Goal: Information Seeking & Learning: Learn about a topic

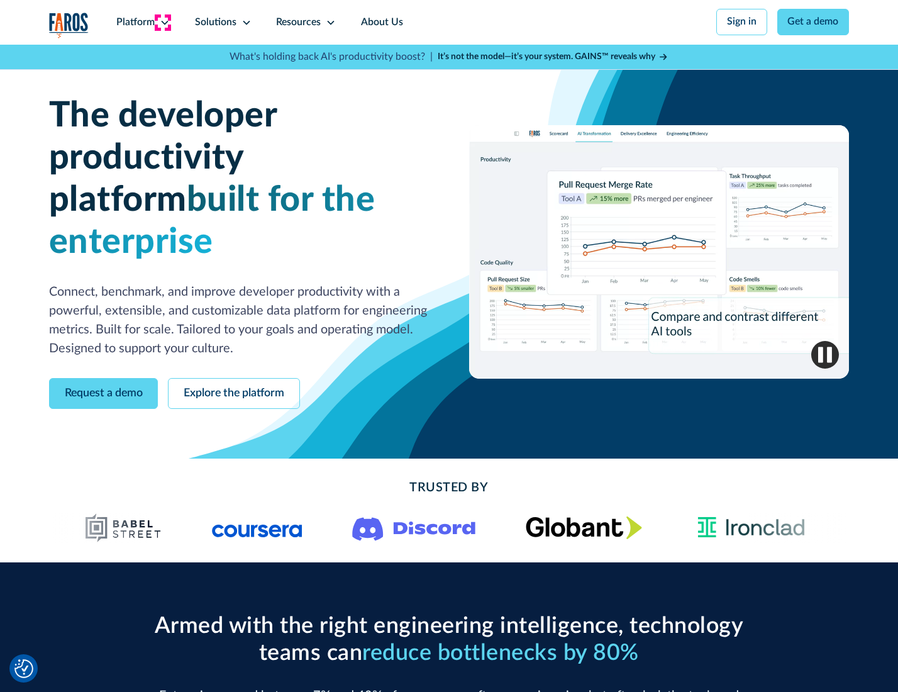
click at [163, 22] on icon at bounding box center [165, 23] width 10 height 10
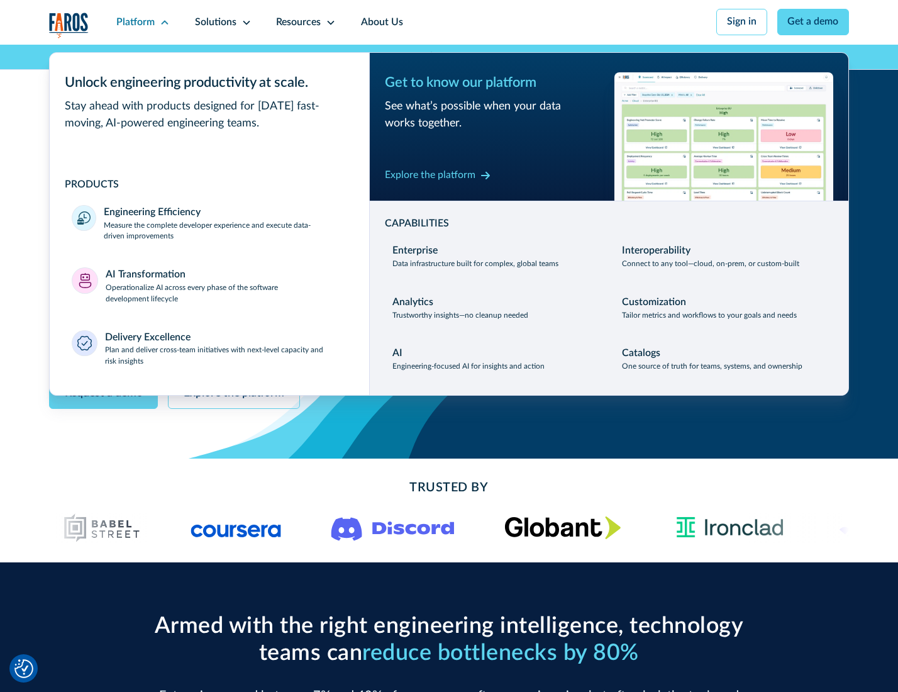
click at [224, 233] on p "Measure the complete developer experience and execute data-driven improvements" at bounding box center [225, 231] width 243 height 23
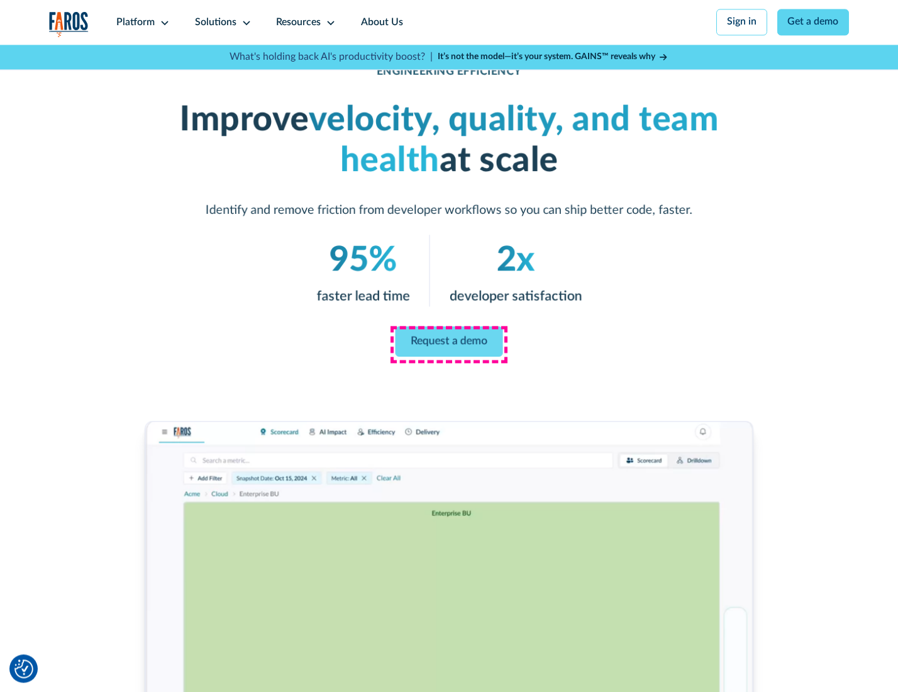
click at [448, 343] on link "Request a demo" at bounding box center [450, 341] width 108 height 30
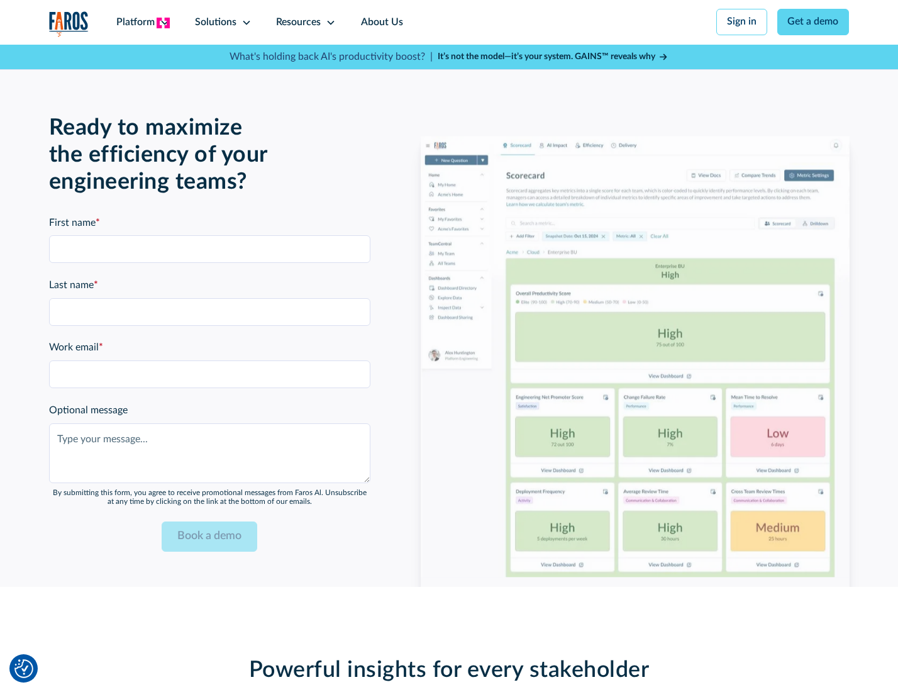
scroll to position [2737, 0]
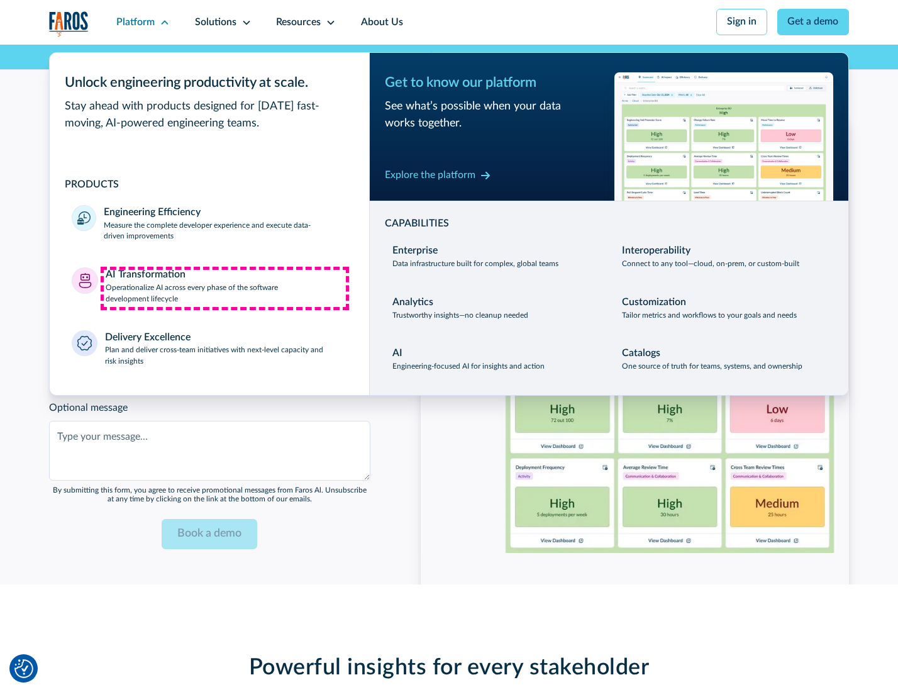
click at [224, 288] on p "Operationalize AI across every phase of the software development lifecycle" at bounding box center [226, 293] width 241 height 23
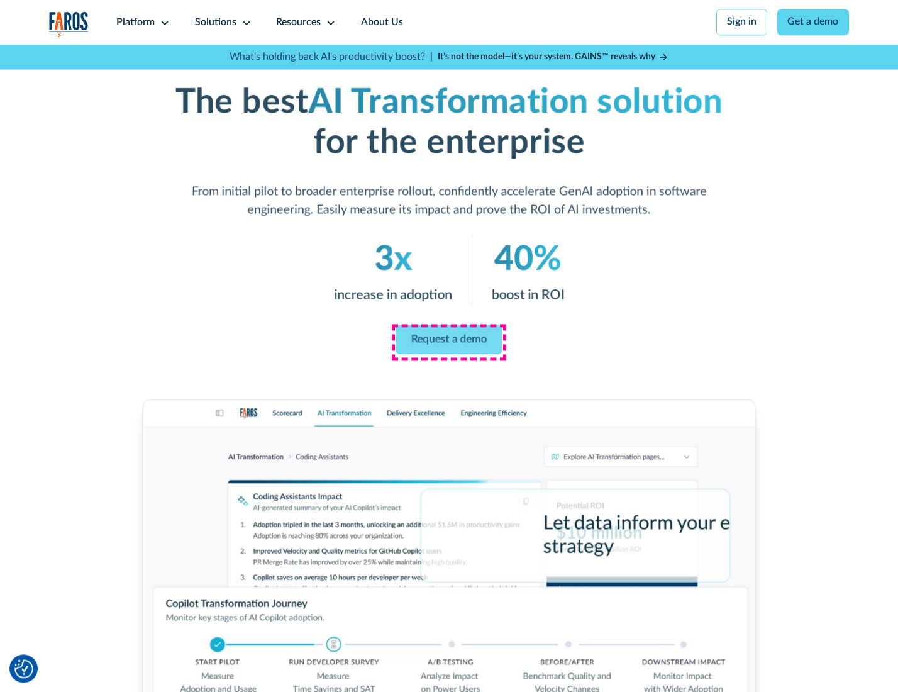
click at [448, 341] on link "Request a demo" at bounding box center [449, 339] width 106 height 30
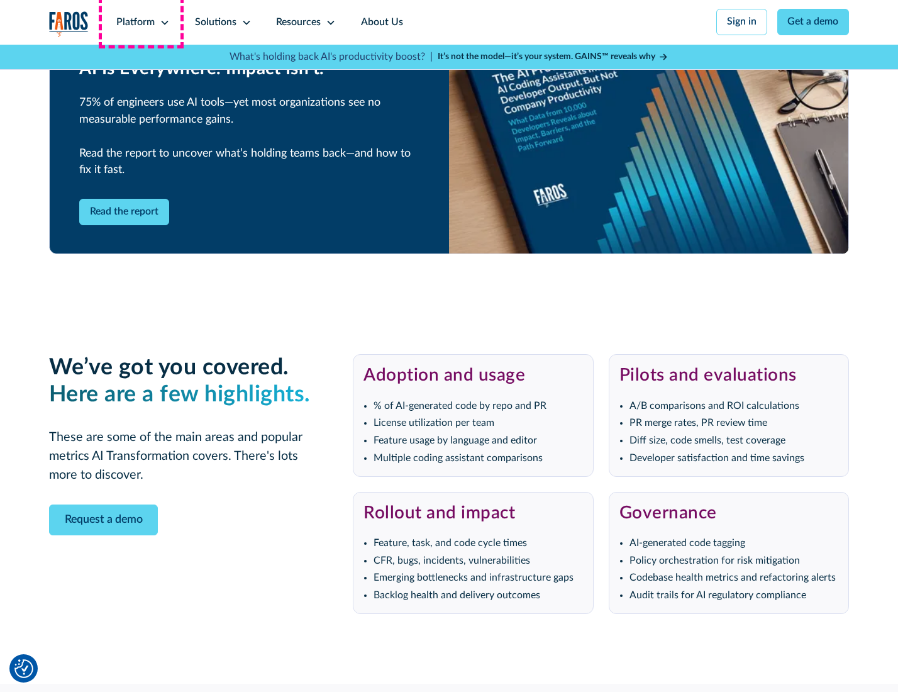
click at [141, 22] on div "Platform" at bounding box center [135, 22] width 38 height 15
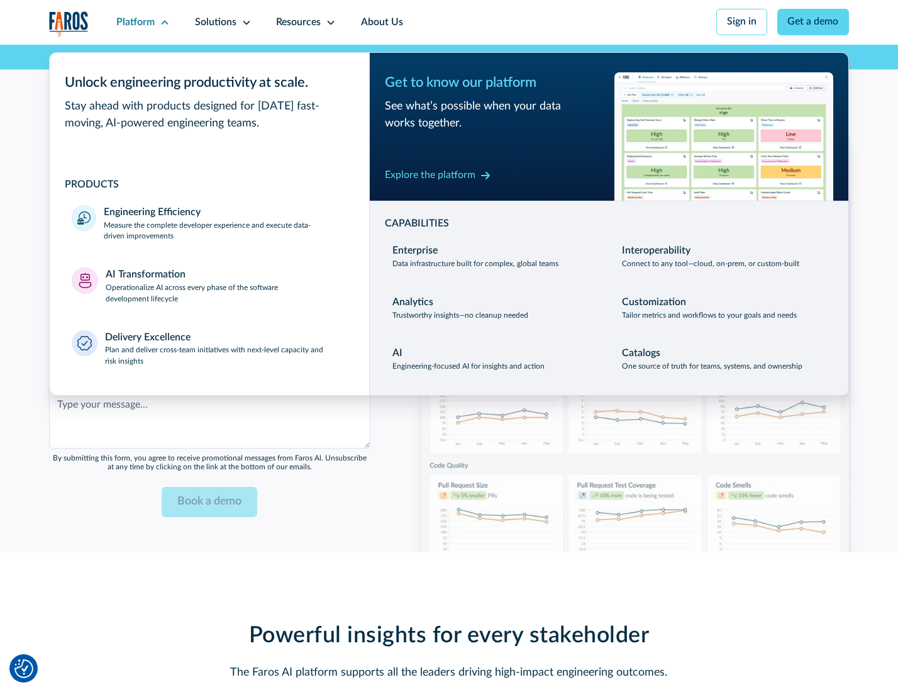
scroll to position [3040, 0]
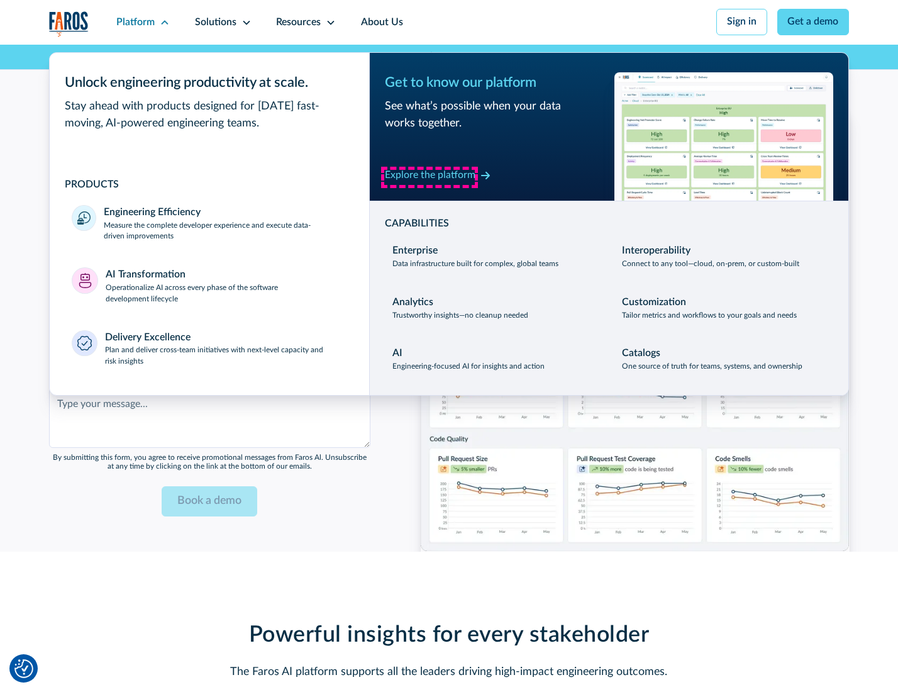
click at [429, 177] on div "Explore the platform" at bounding box center [430, 175] width 91 height 15
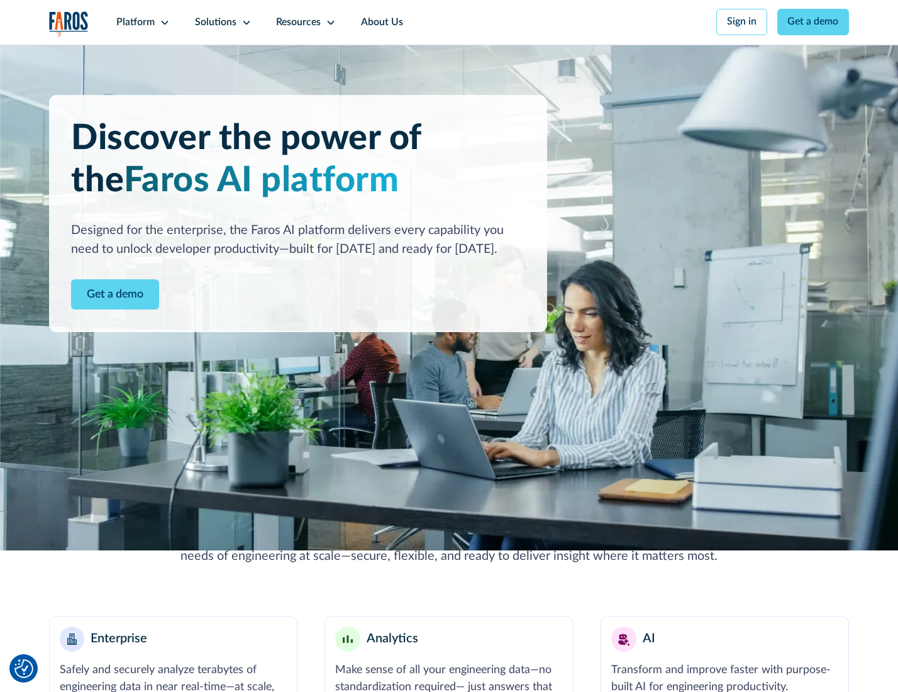
click at [114, 296] on link "Get a demo" at bounding box center [115, 294] width 88 height 31
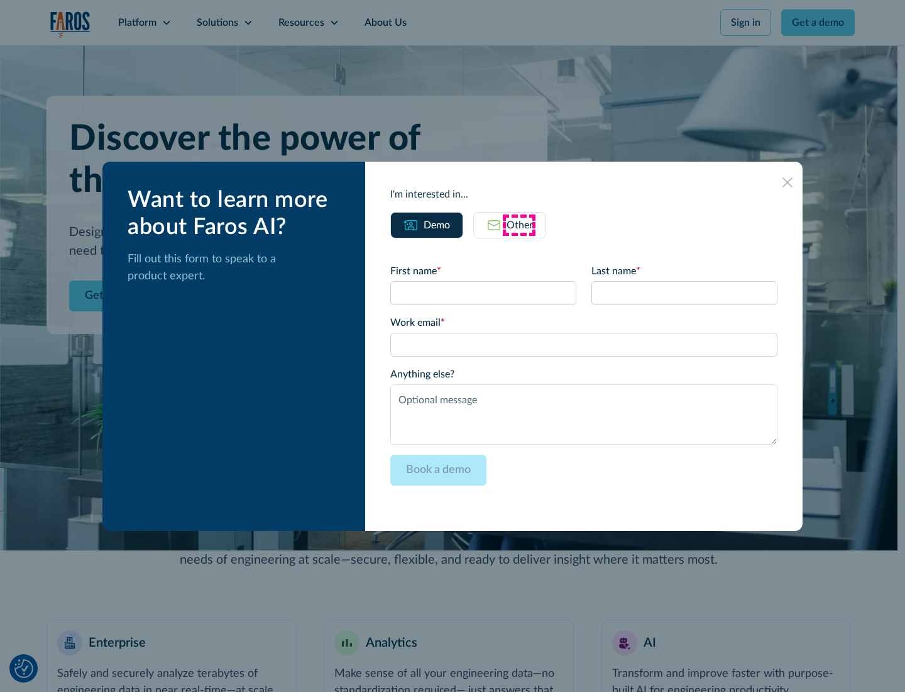
click at [519, 224] on div "Other" at bounding box center [520, 225] width 26 height 15
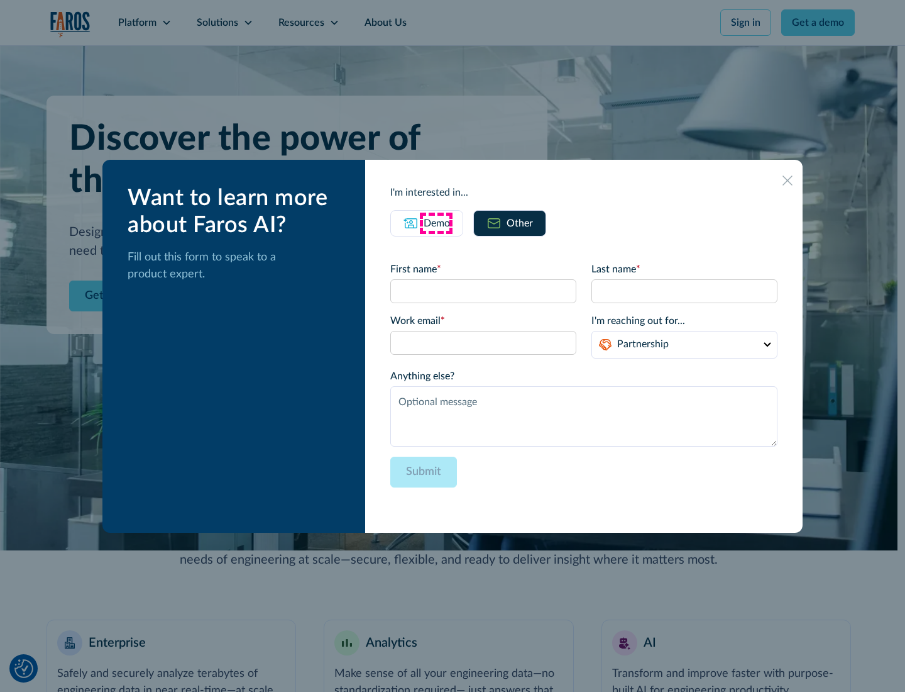
click at [436, 223] on div "Demo" at bounding box center [437, 223] width 26 height 15
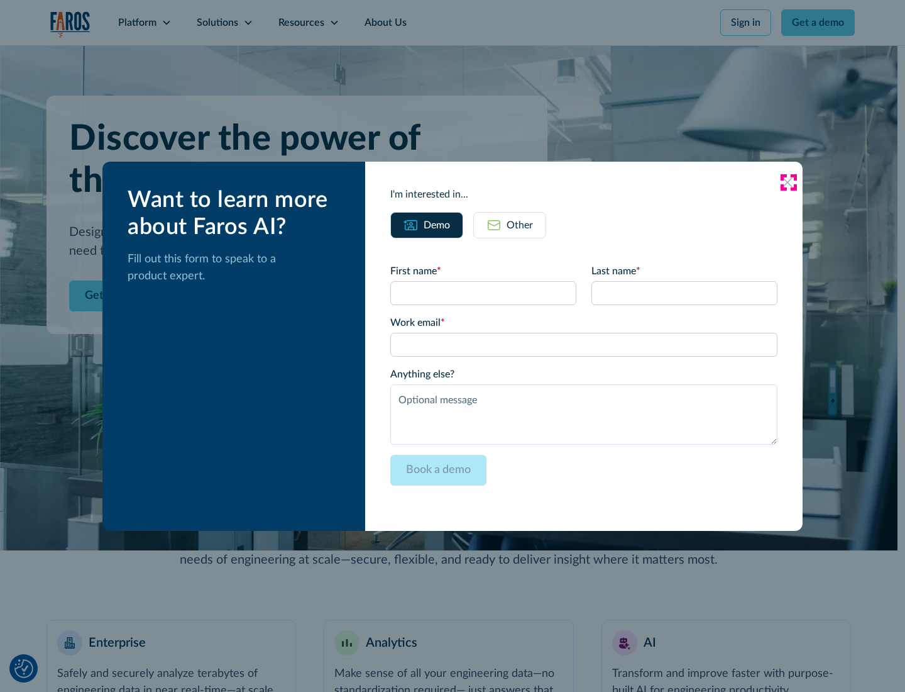
click at [789, 182] on icon at bounding box center [788, 182] width 10 height 10
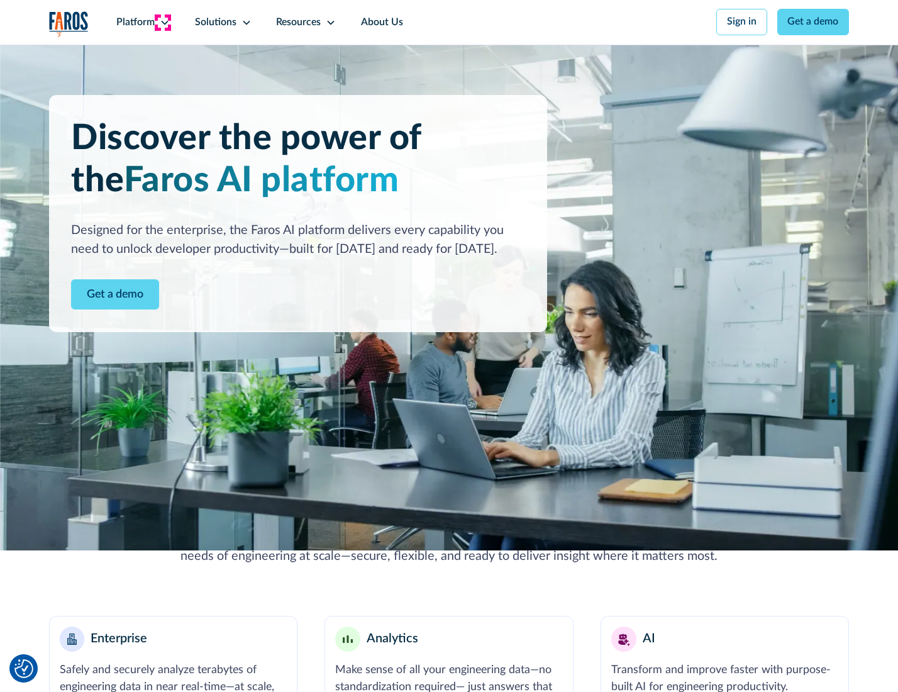
click at [163, 22] on icon at bounding box center [165, 23] width 10 height 10
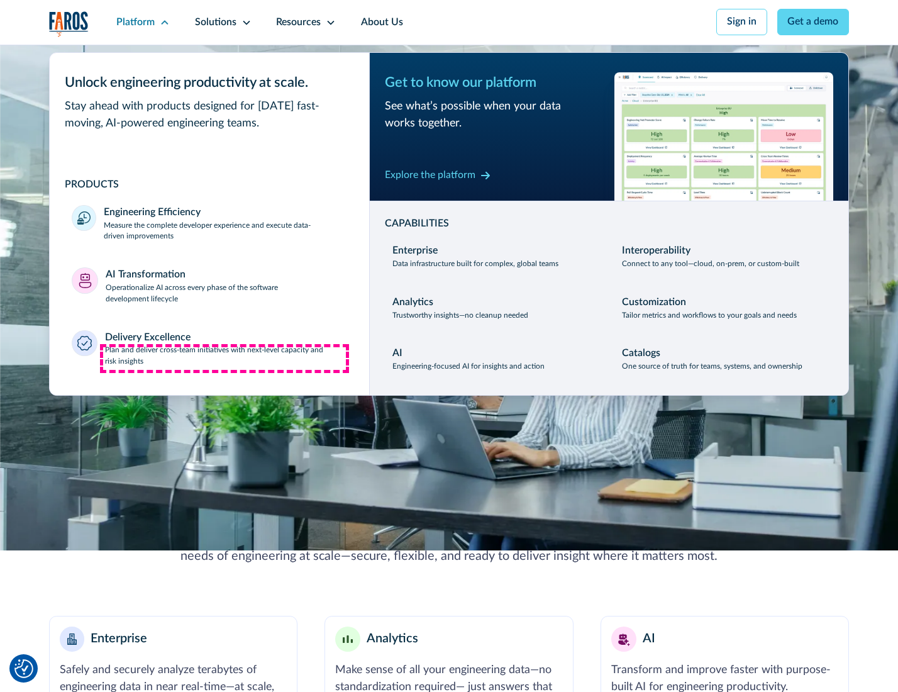
click at [224, 358] on p "Plan and deliver cross-team initiatives with next-level capacity and risk insig…" at bounding box center [226, 356] width 242 height 23
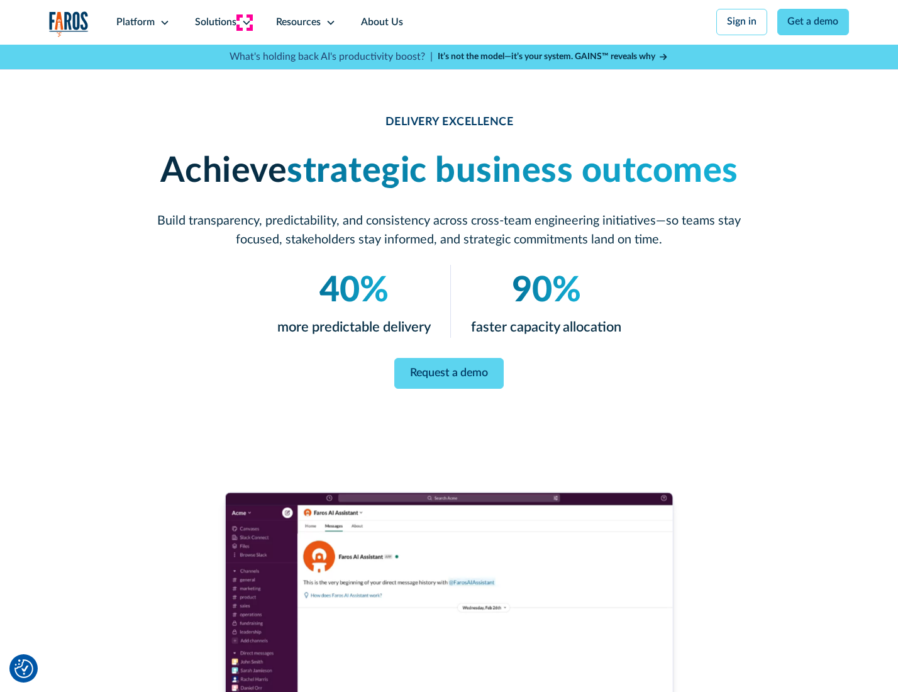
click at [244, 22] on icon at bounding box center [246, 23] width 10 height 10
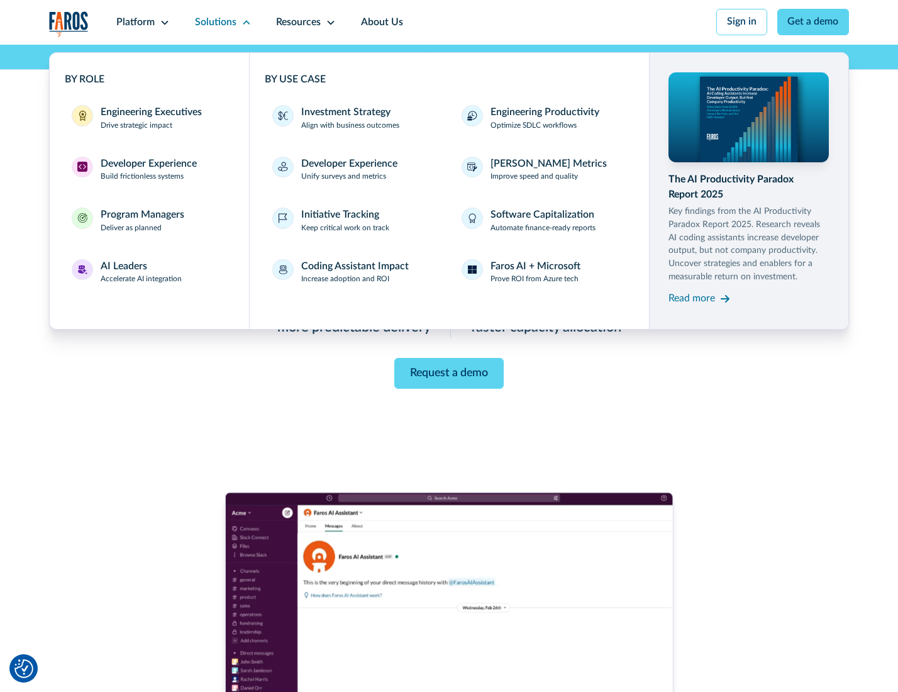
click at [147, 119] on div "Engineering Executives" at bounding box center [151, 112] width 101 height 15
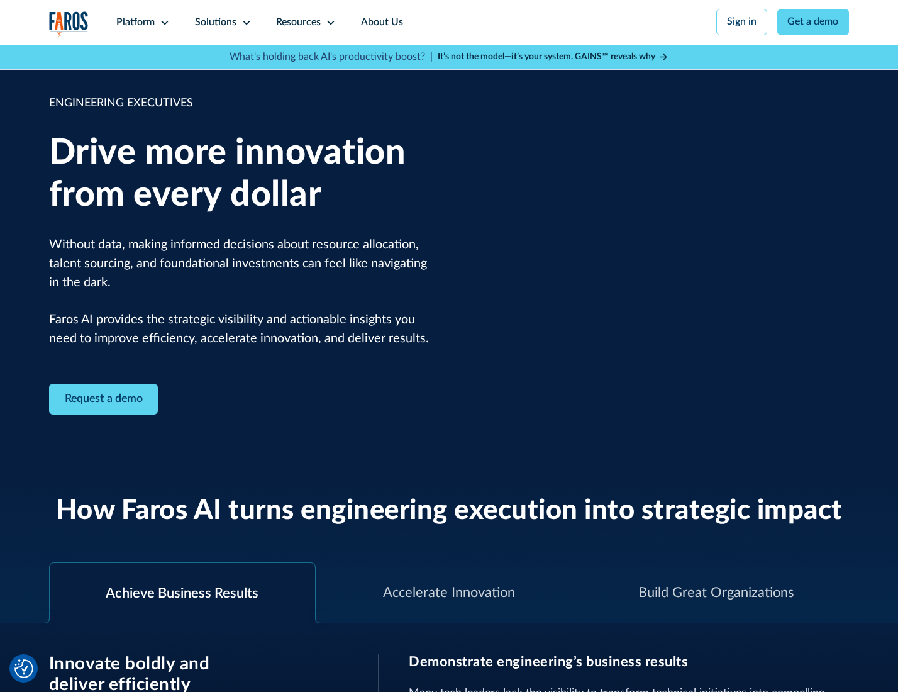
click at [244, 22] on icon at bounding box center [246, 23] width 10 height 10
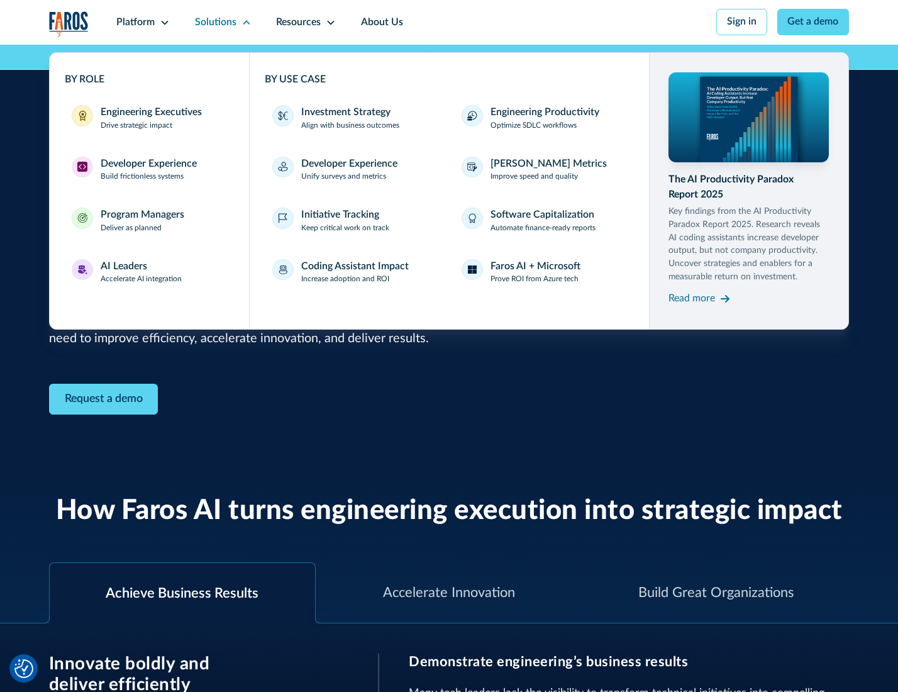
click at [147, 165] on div "Developer Experience" at bounding box center [149, 164] width 96 height 15
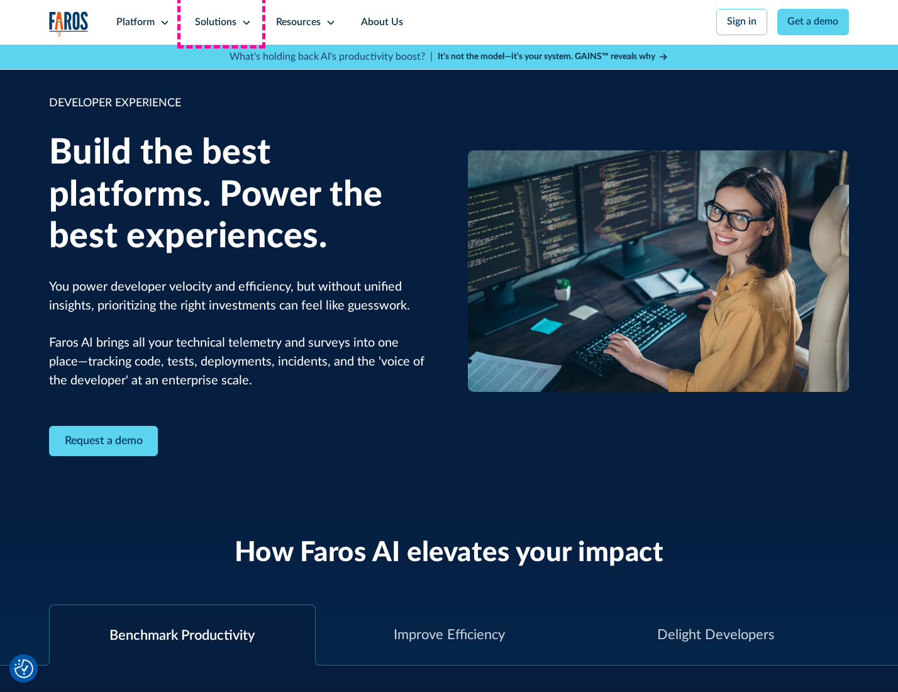
click at [221, 22] on div "Solutions" at bounding box center [216, 22] width 42 height 15
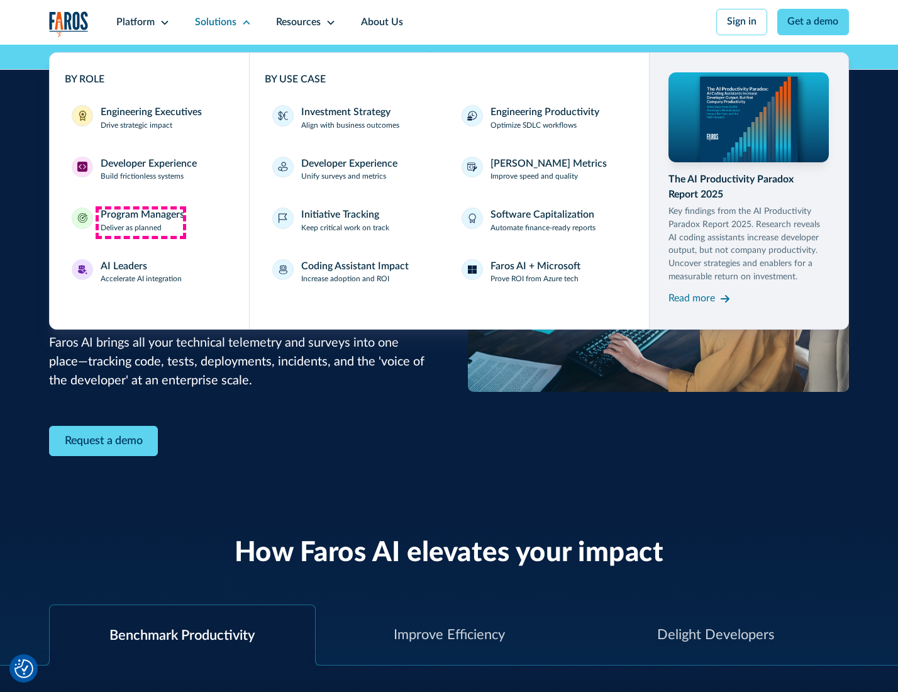
click at [140, 222] on div "Program Managers" at bounding box center [143, 215] width 84 height 15
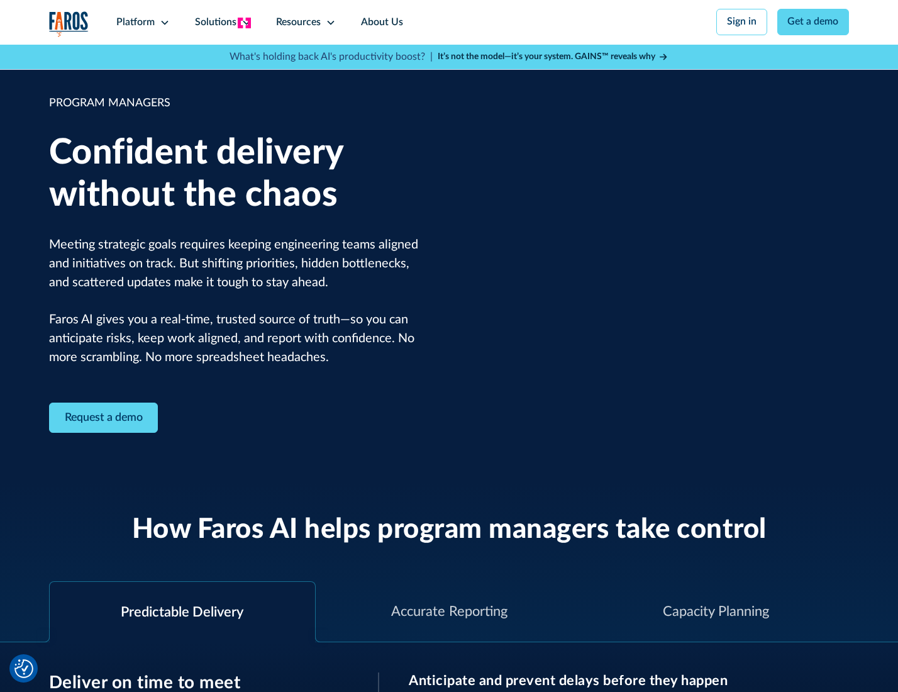
click at [244, 23] on icon at bounding box center [246, 23] width 10 height 10
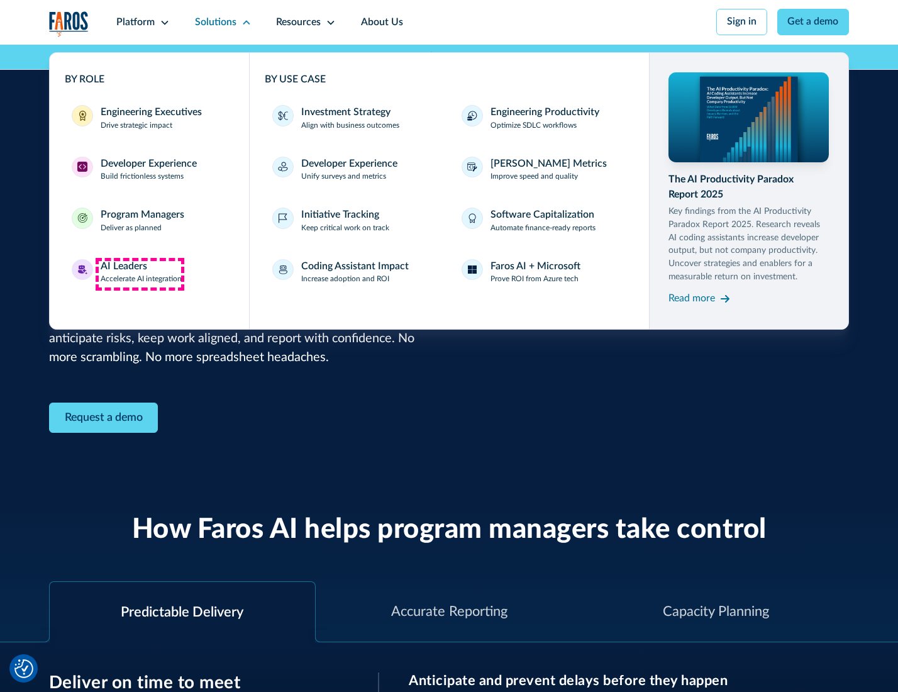
click at [140, 274] on div "AI Leaders" at bounding box center [124, 266] width 47 height 15
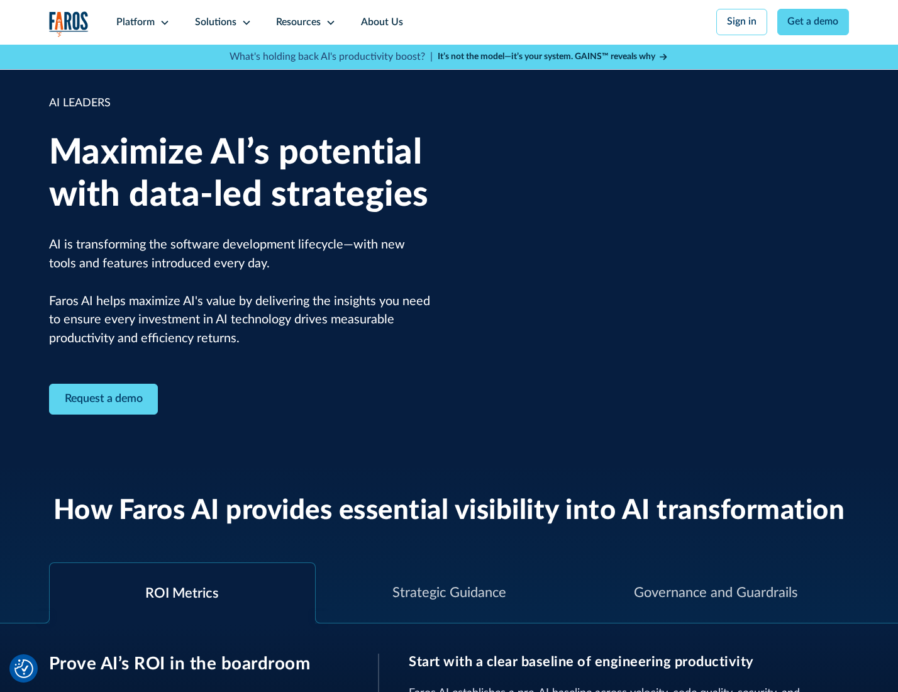
click at [244, 22] on icon at bounding box center [246, 23] width 10 height 10
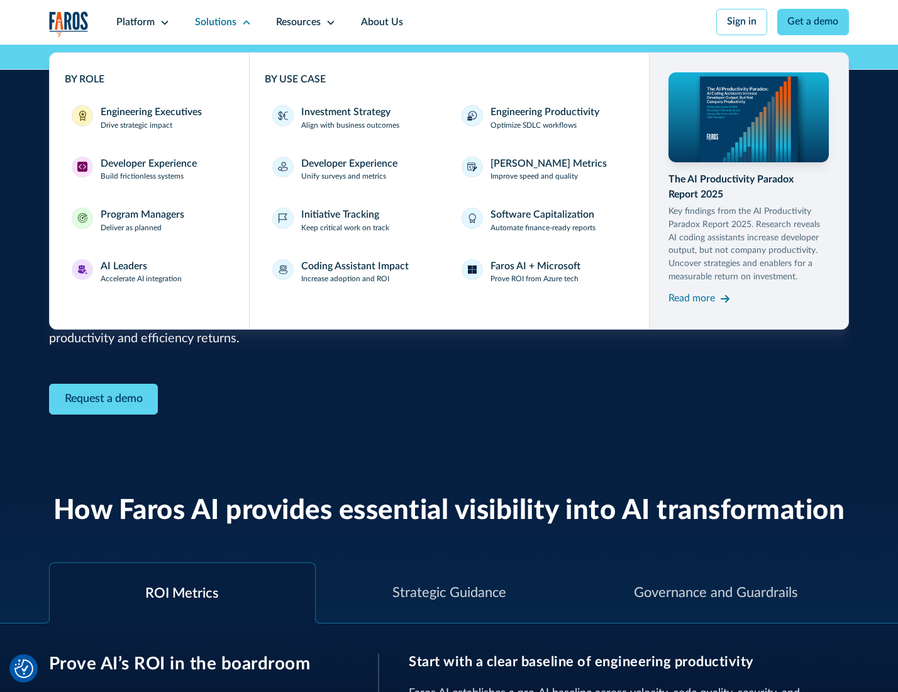
click at [345, 113] on div "Investment Strategy" at bounding box center [345, 112] width 89 height 15
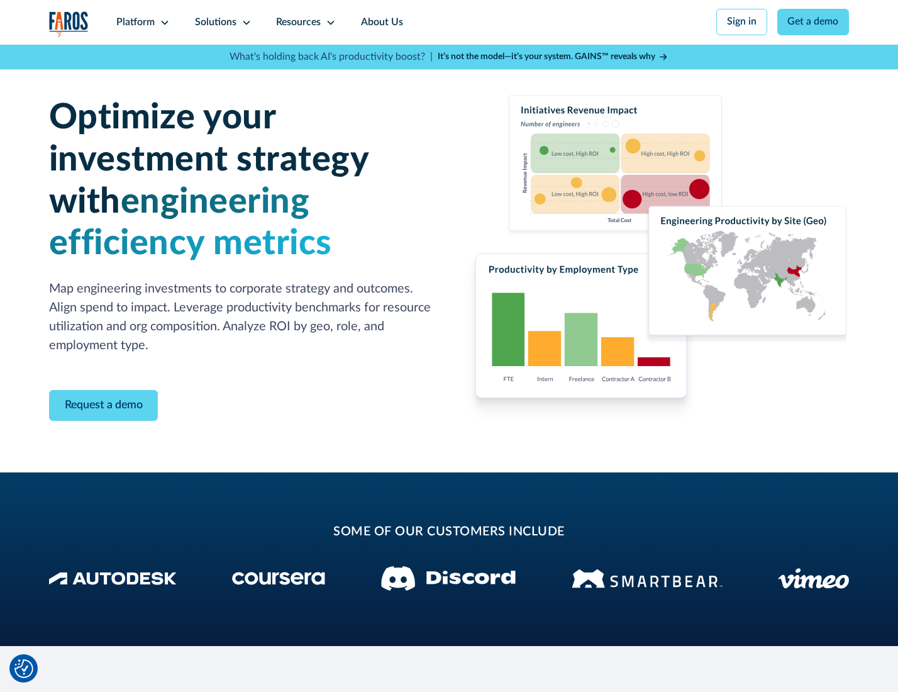
click at [244, 22] on icon at bounding box center [246, 23] width 10 height 10
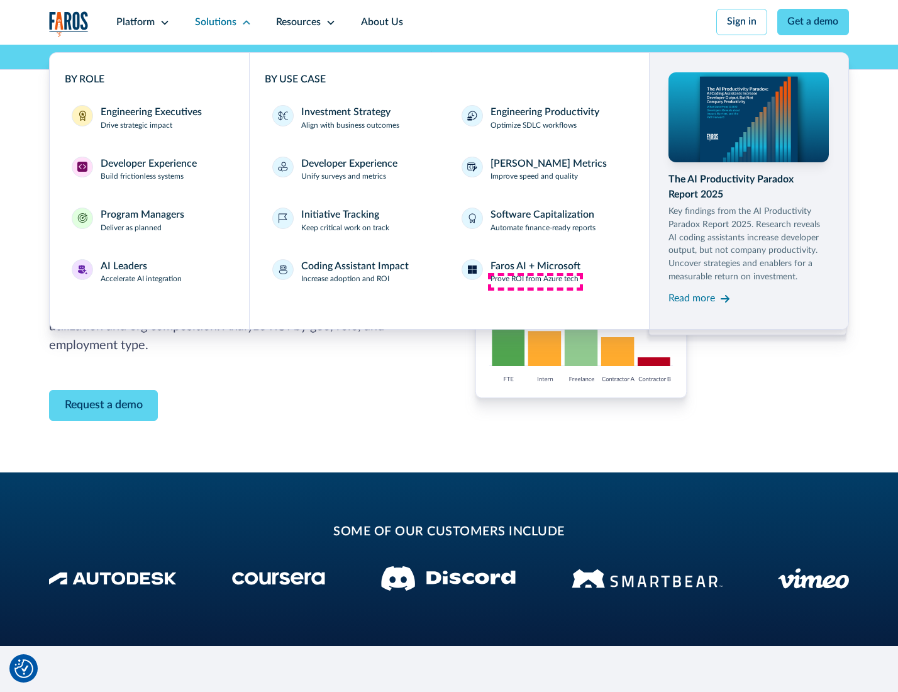
click at [535, 281] on p "Prove ROI from Azure tech" at bounding box center [534, 279] width 88 height 11
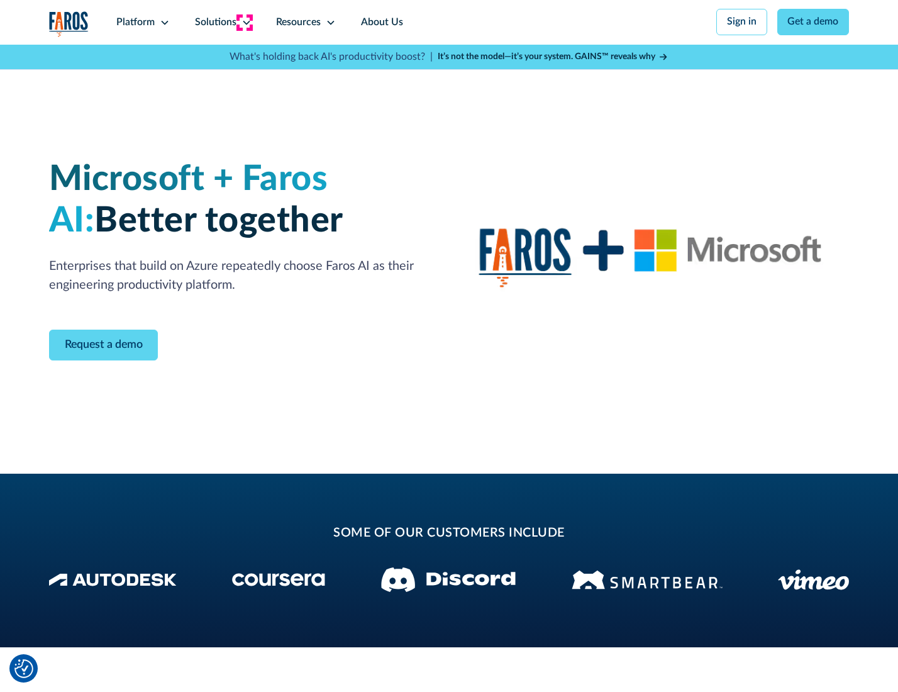
click at [244, 22] on icon at bounding box center [246, 23] width 10 height 10
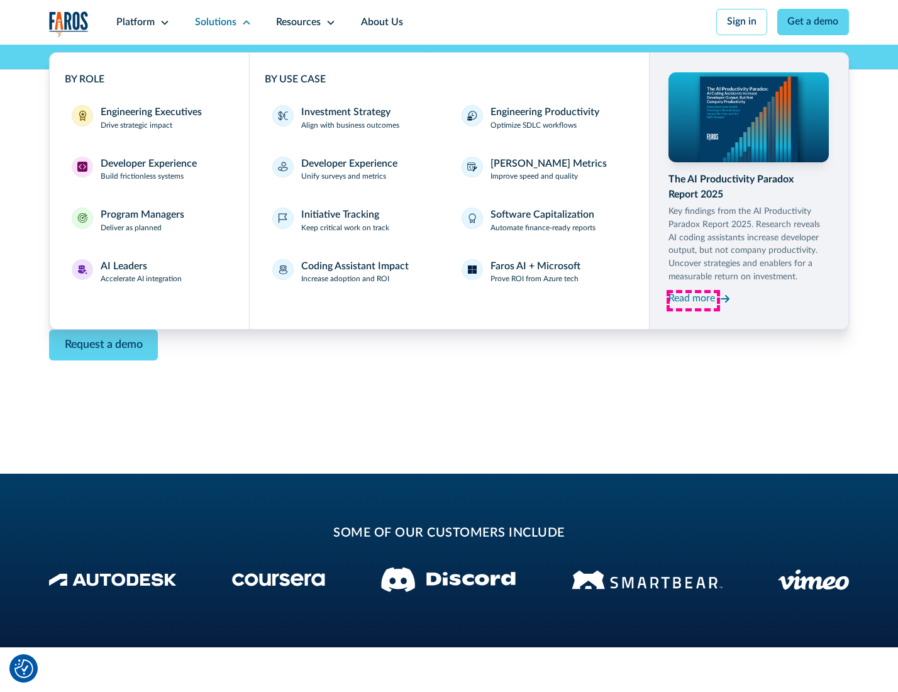
click at [693, 301] on div "Read more" at bounding box center [691, 298] width 47 height 15
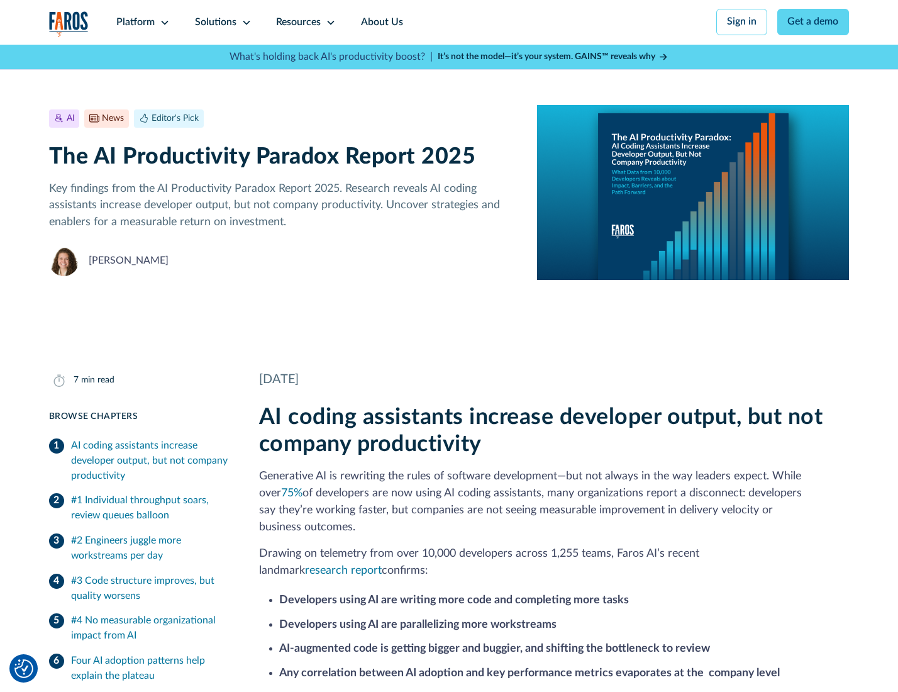
click at [329, 22] on icon at bounding box center [331, 23] width 10 height 10
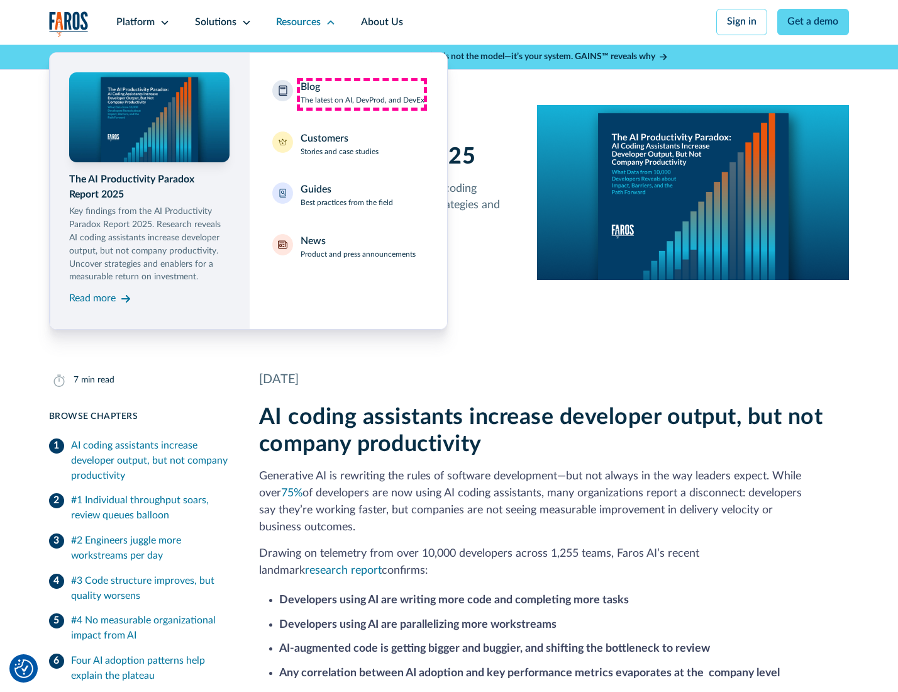
click at [362, 94] on div "Blog The latest on AI, DevProd, and DevEx" at bounding box center [363, 93] width 124 height 26
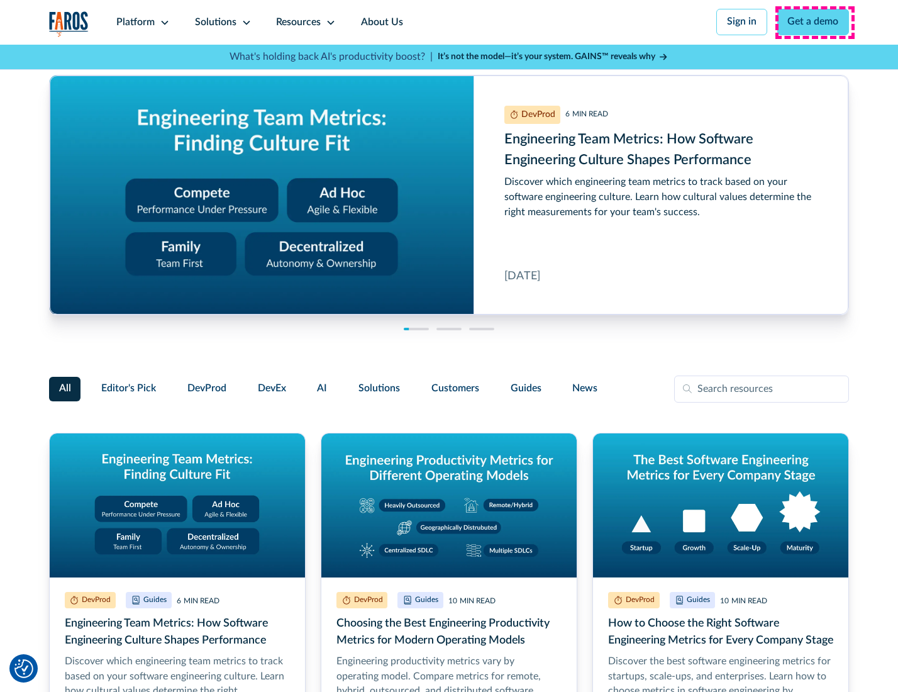
click at [814, 22] on link "Get a demo" at bounding box center [813, 22] width 72 height 26
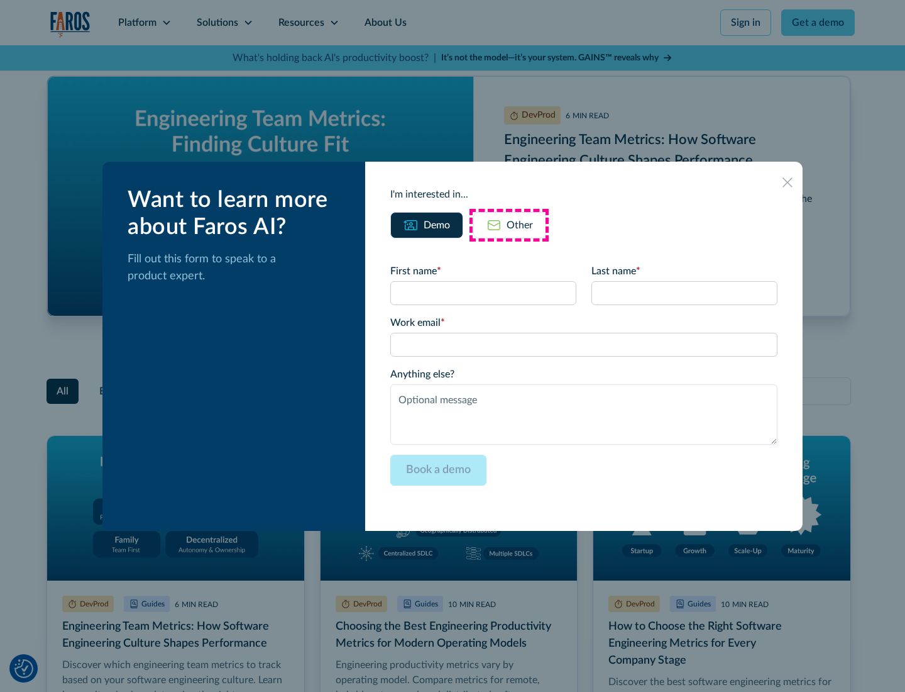
click at [509, 224] on div "Other" at bounding box center [520, 225] width 26 height 15
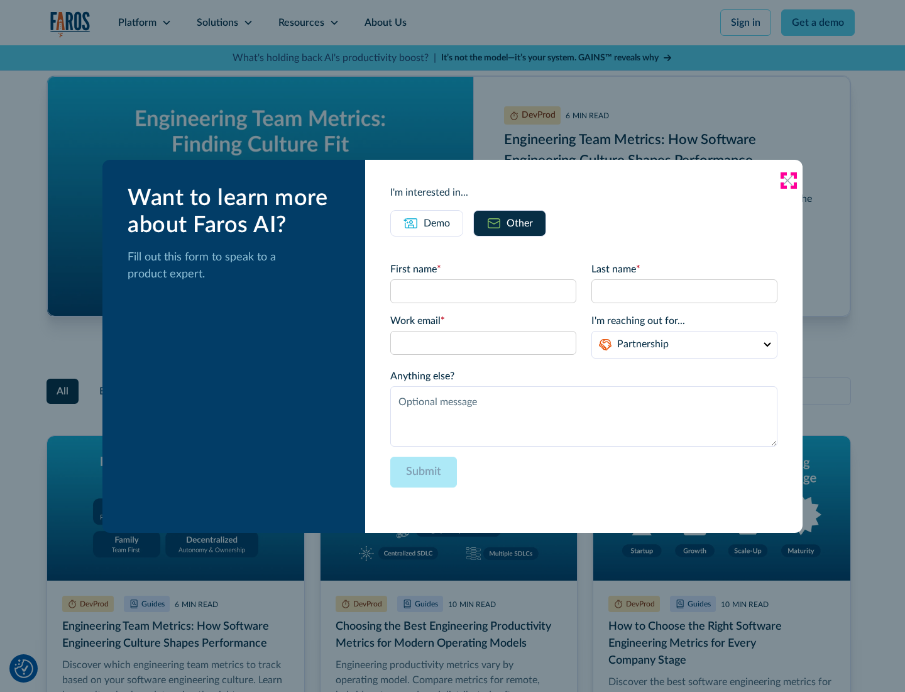
click at [789, 180] on icon at bounding box center [788, 180] width 10 height 10
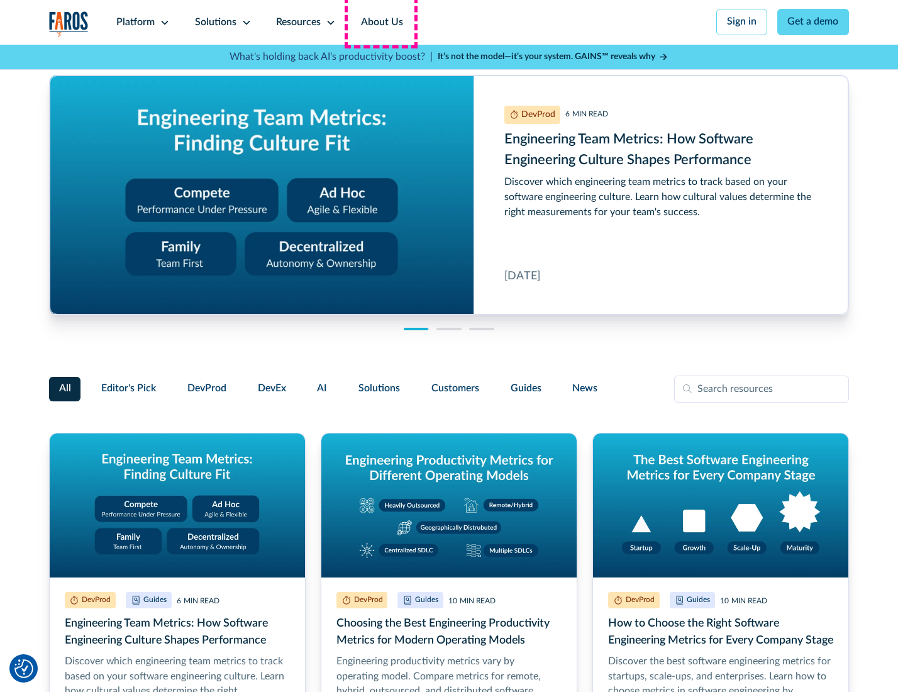
click at [380, 22] on link "About Us" at bounding box center [381, 22] width 67 height 45
